Goal: Information Seeking & Learning: Learn about a topic

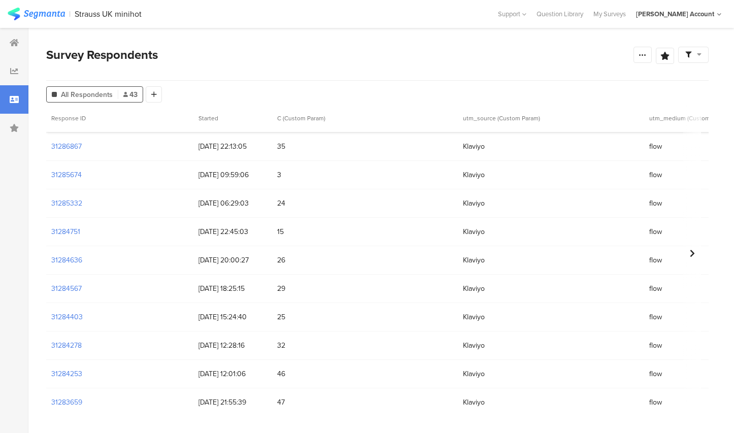
scroll to position [34, 0]
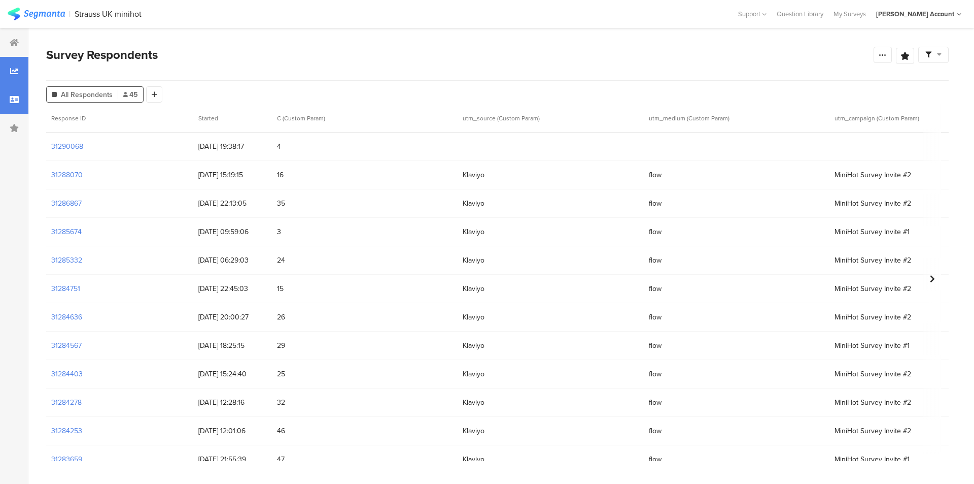
click at [8, 69] on div at bounding box center [14, 71] width 28 height 28
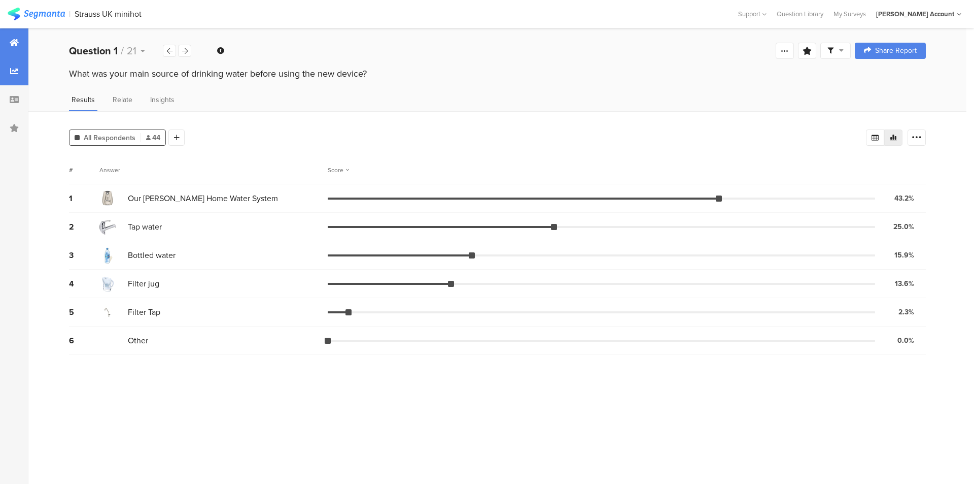
click at [11, 47] on div at bounding box center [14, 42] width 28 height 28
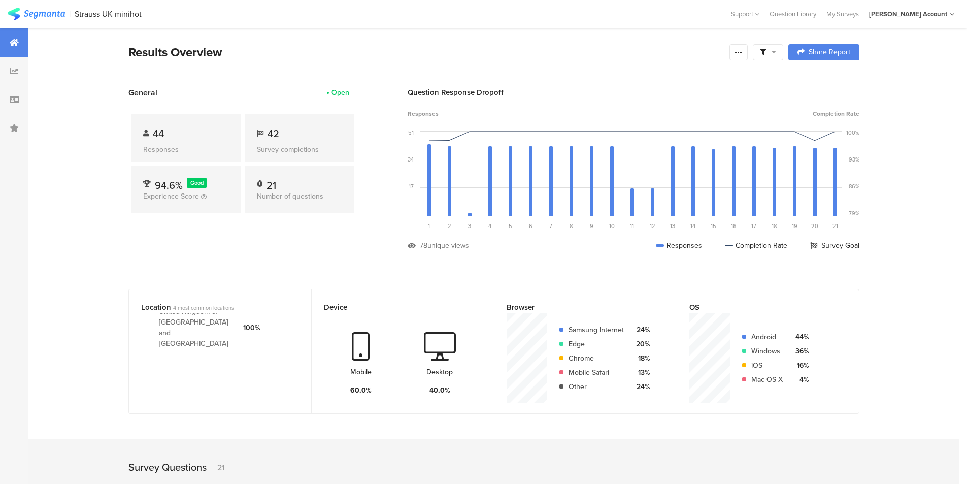
click at [733, 297] on div "Location 4 most common locations [GEOGRAPHIC_DATA] and [GEOGRAPHIC_DATA] 100% D…" at bounding box center [494, 359] width 812 height 140
